Goal: Information Seeking & Learning: Learn about a topic

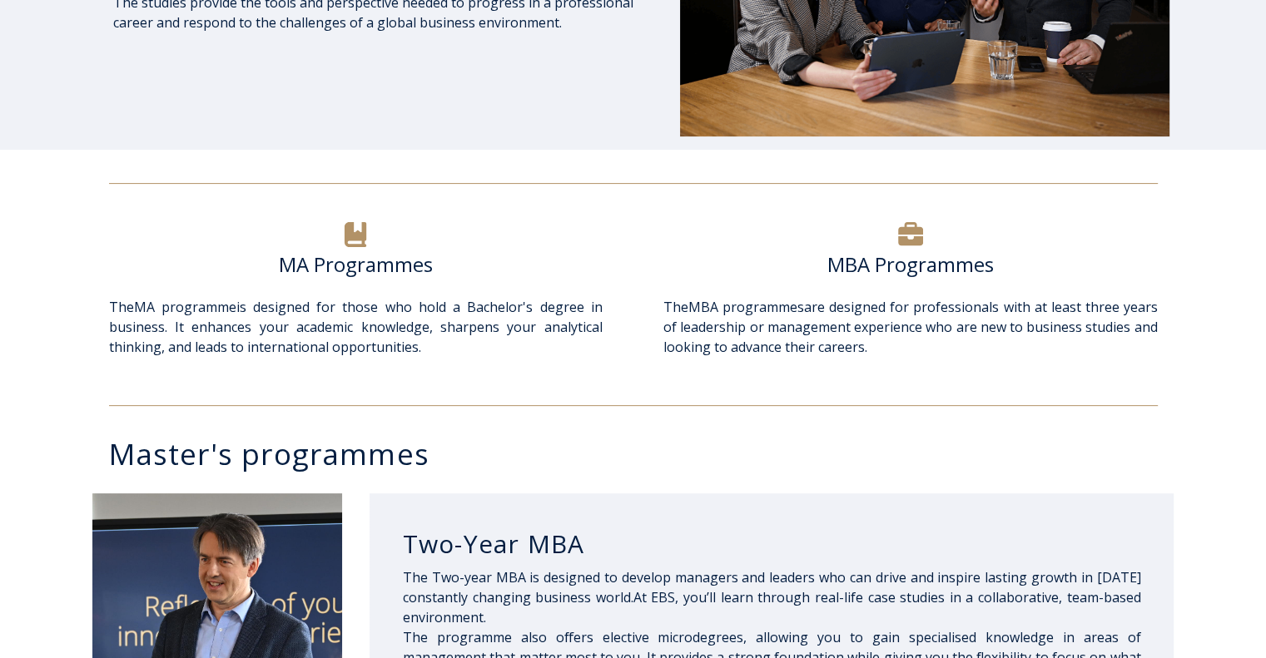
scroll to position [433, 0]
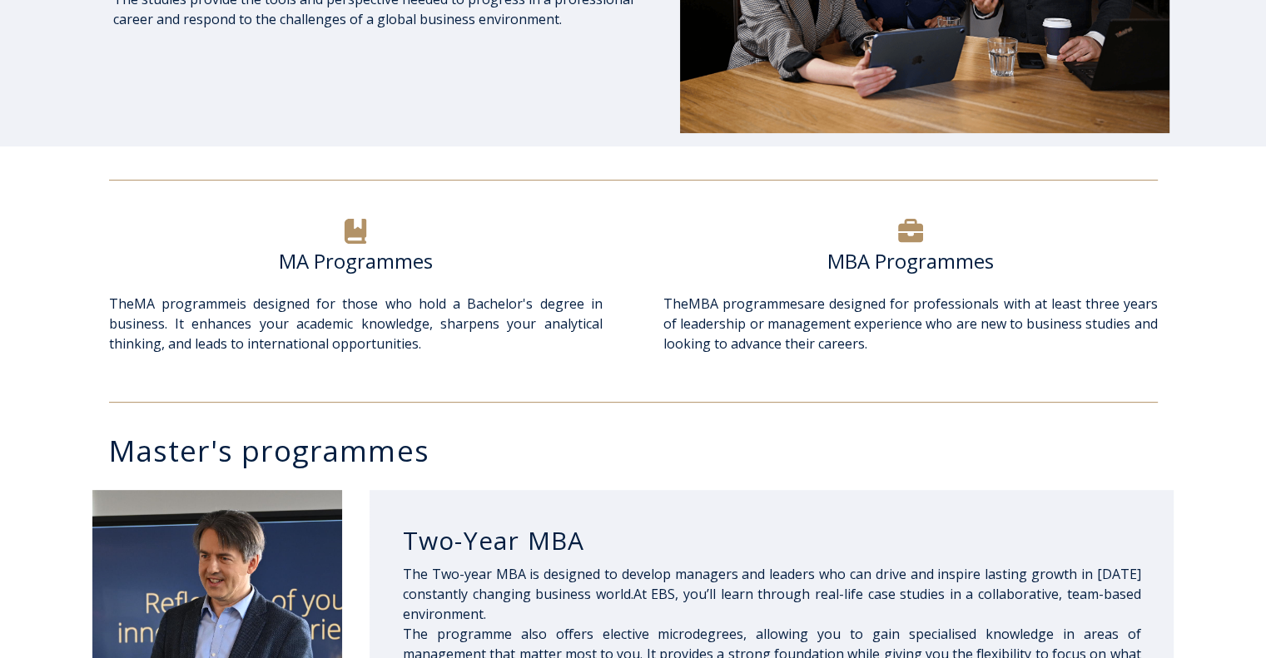
click at [894, 253] on h6 "MBA Programmes" at bounding box center [910, 261] width 494 height 25
click at [844, 266] on h6 "MBA Programmes" at bounding box center [910, 261] width 494 height 25
click at [922, 230] on icon at bounding box center [910, 230] width 25 height 23
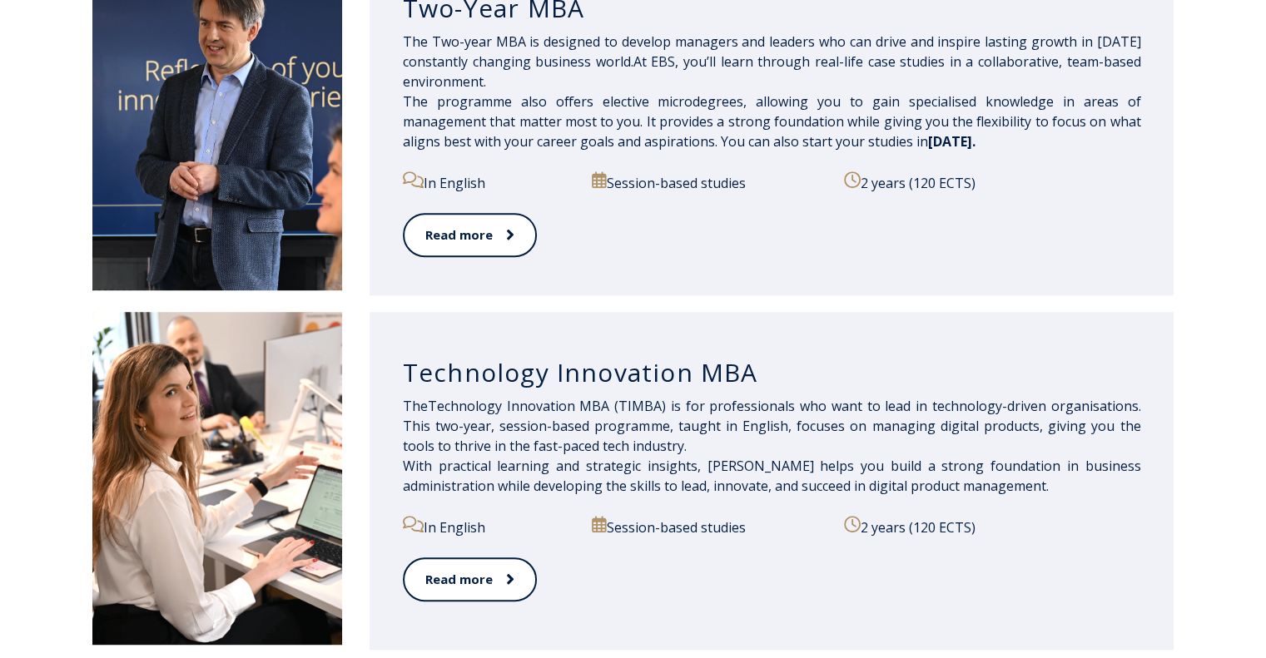
scroll to position [978, 0]
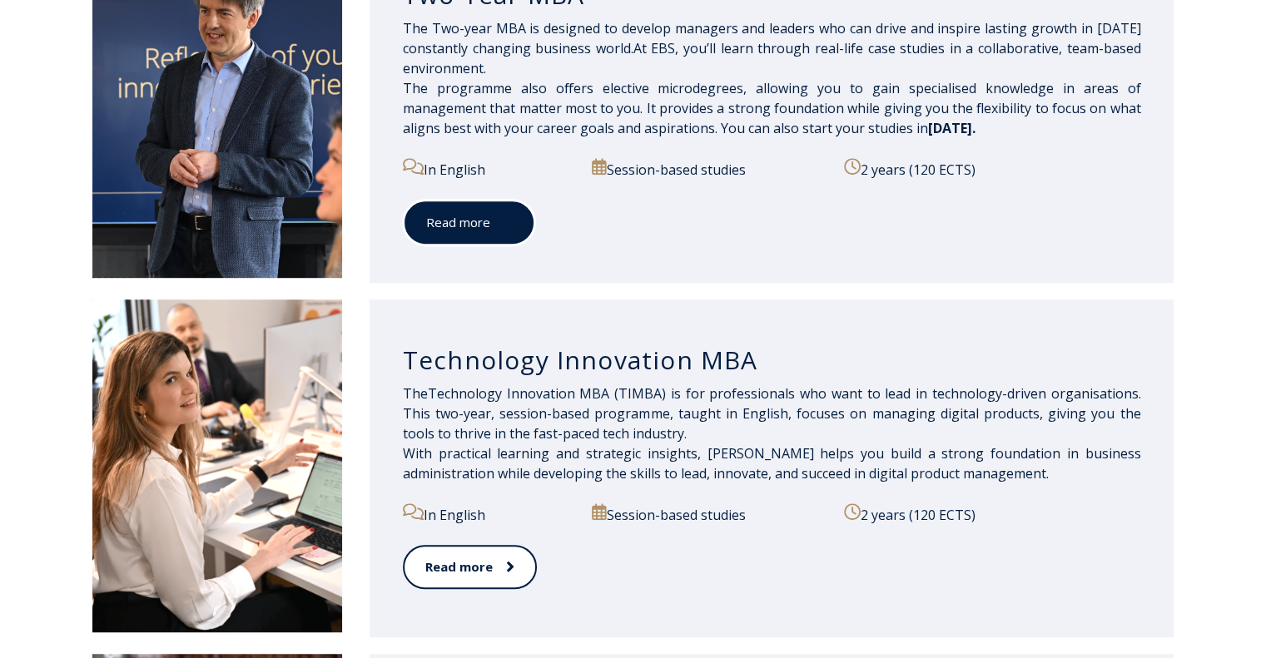
click at [473, 229] on link "Read more" at bounding box center [469, 223] width 132 height 46
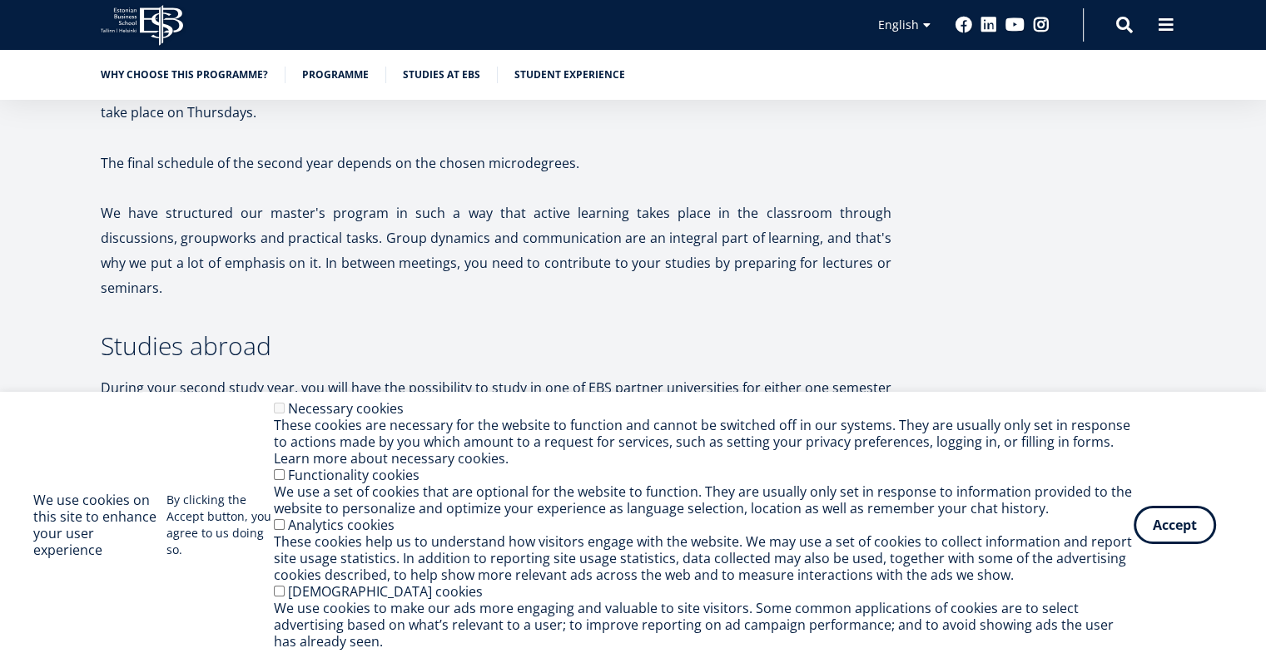
scroll to position [3067, 0]
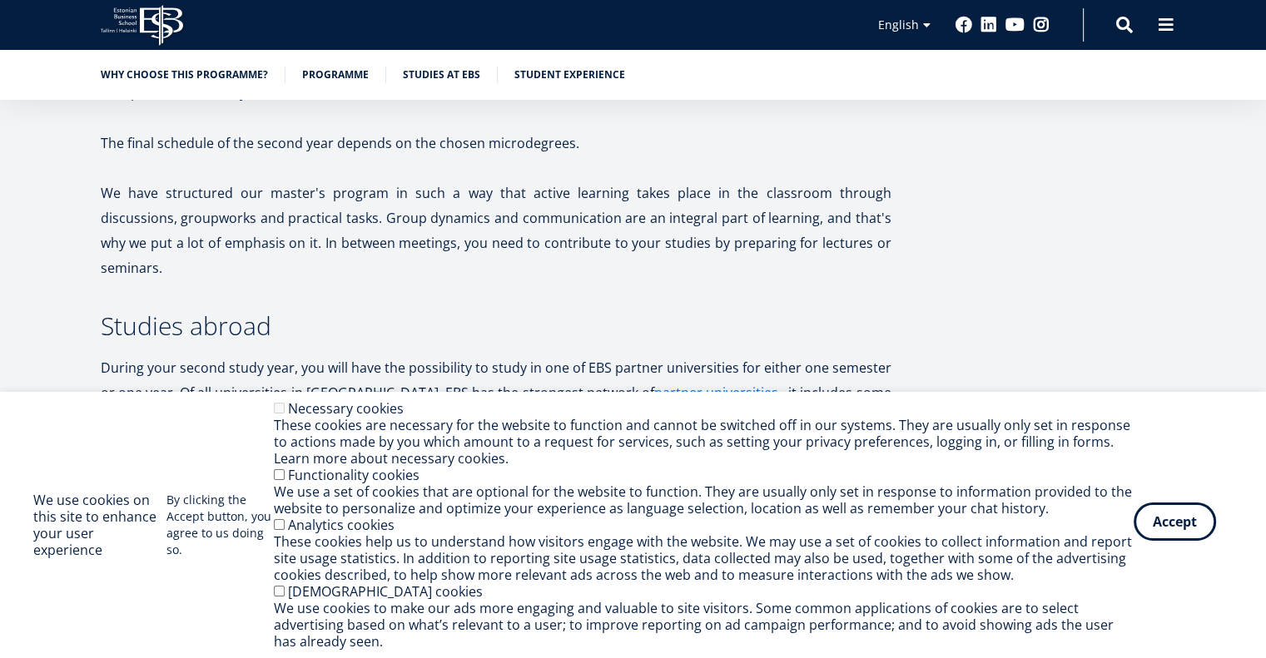
drag, startPoint x: 1190, startPoint y: 519, endPoint x: 1219, endPoint y: 499, distance: 35.3
click at [1189, 519] on button "Accept" at bounding box center [1175, 525] width 82 height 38
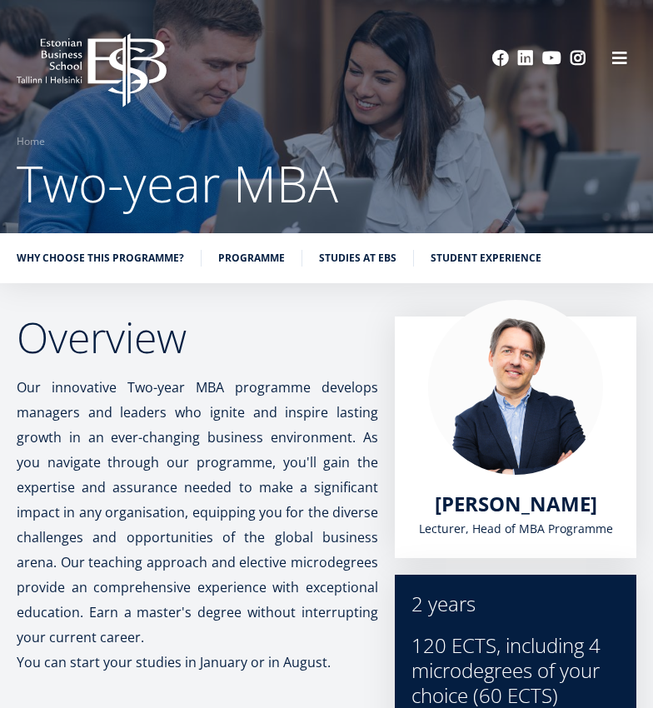
scroll to position [0, 0]
